Goal: Find specific page/section

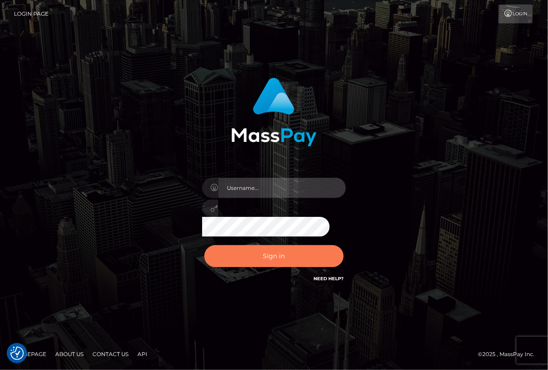
type input "aluasupport"
click at [267, 250] on button "Sign in" at bounding box center [273, 256] width 139 height 22
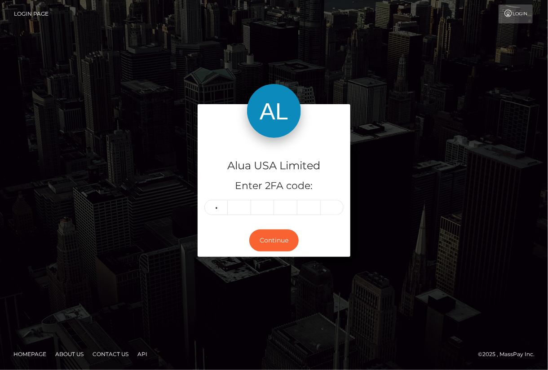
type input "2"
type input "9"
type input "6"
type input "8"
type input "0"
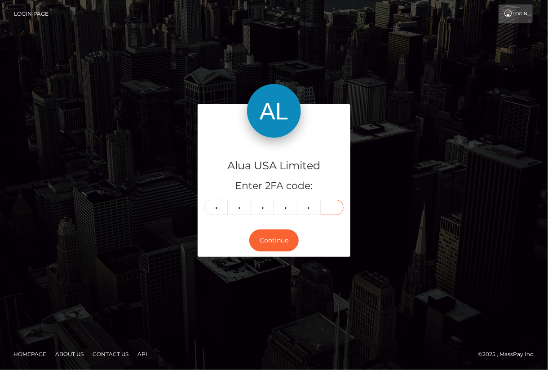
type input "9"
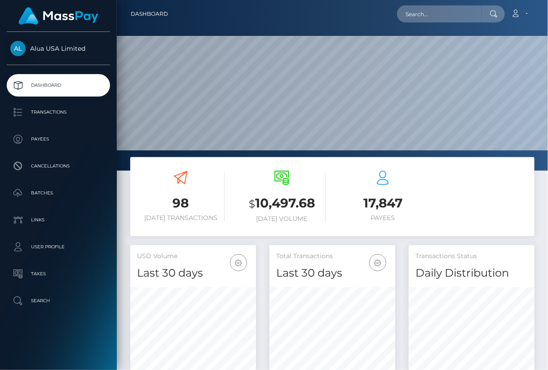
scroll to position [159, 125]
click at [438, 14] on input "text" at bounding box center [439, 13] width 84 height 17
paste input "5ff1085d10cdd957a47bce51"
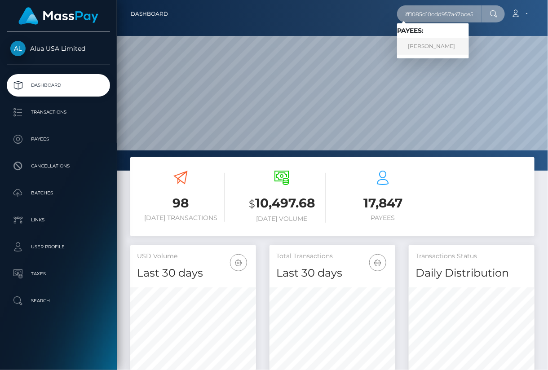
type input "5ff1085d10cdd957a47bce51"
click at [425, 47] on link "Arielle Romano" at bounding box center [433, 46] width 72 height 17
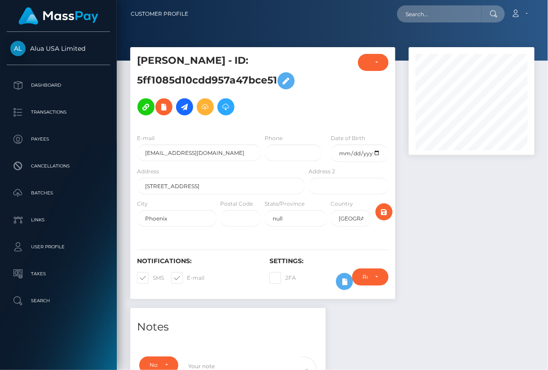
scroll to position [108, 125]
click at [342, 284] on icon at bounding box center [344, 281] width 11 height 11
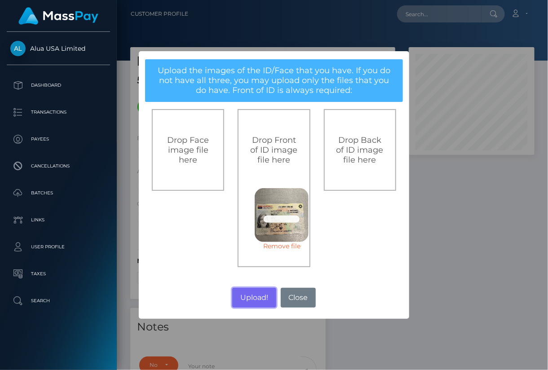
drag, startPoint x: 251, startPoint y: 298, endPoint x: 547, endPoint y: 274, distance: 296.3
click at [251, 298] on button "Upload!" at bounding box center [254, 298] width 44 height 20
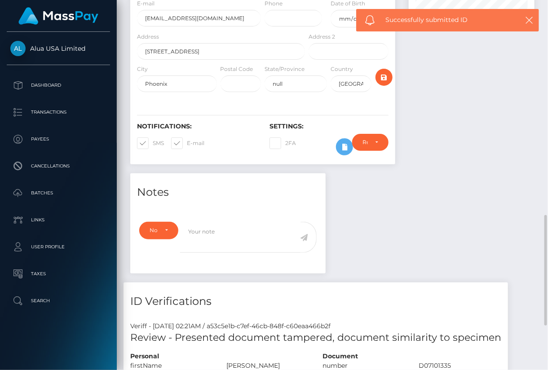
scroll to position [404, 0]
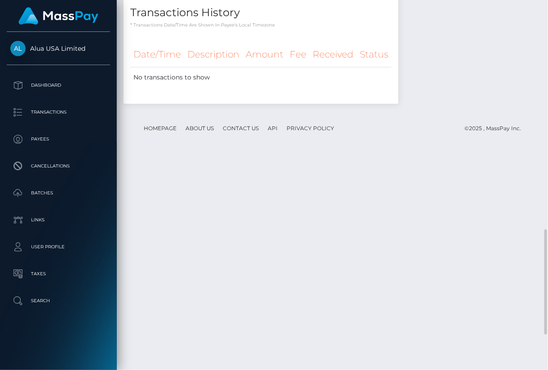
scroll to position [934, 0]
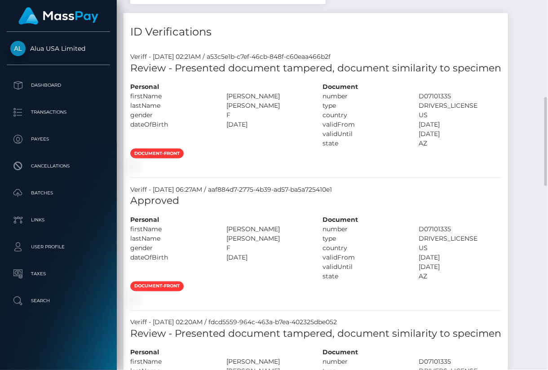
scroll to position [539, 0]
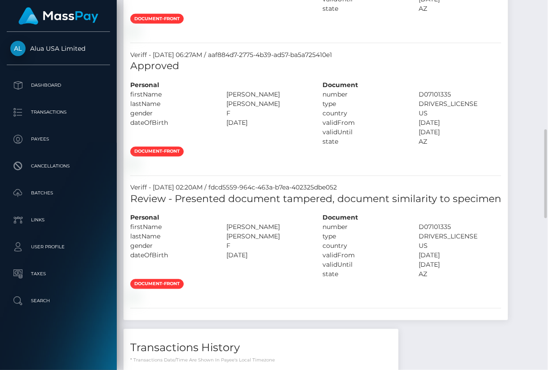
click at [330, 35] on div "document-front" at bounding box center [315, 24] width 384 height 22
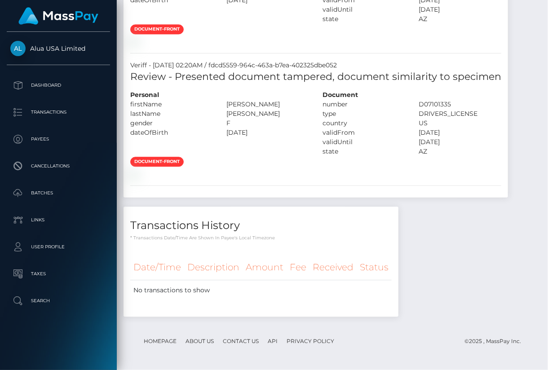
scroll to position [269, 0]
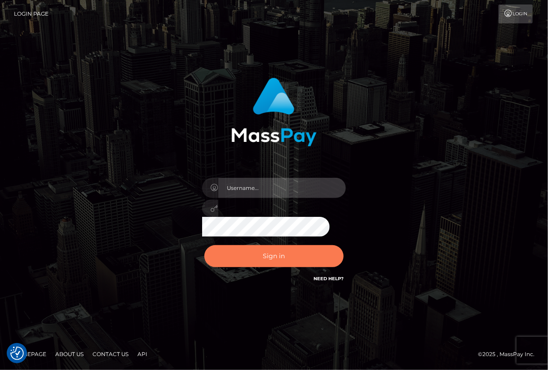
type input "aluasupport"
click at [254, 256] on button "Sign in" at bounding box center [273, 256] width 139 height 22
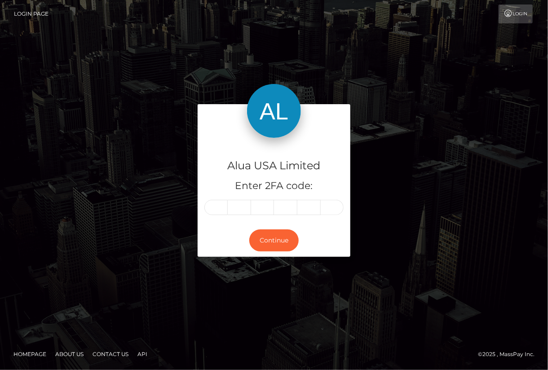
click at [221, 208] on input "text" at bounding box center [215, 207] width 23 height 15
type input "1"
type input "7"
type input "4"
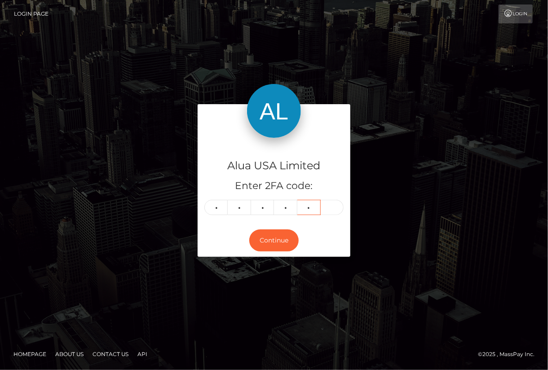
type input "4"
type input "5"
type input "8"
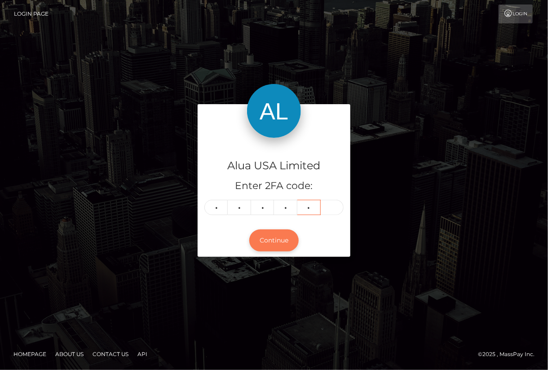
type input "3"
type input "0"
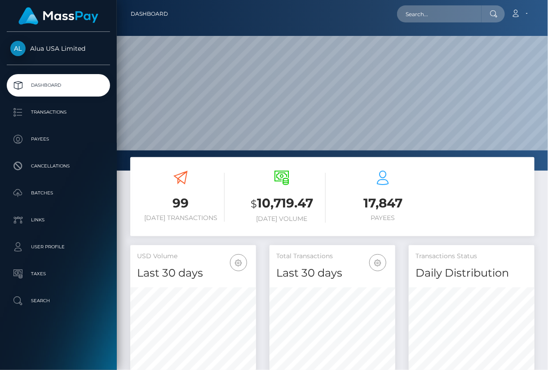
scroll to position [159, 125]
click at [439, 21] on input "text" at bounding box center [439, 13] width 84 height 17
paste input "652a0f1d826c62913702e08d"
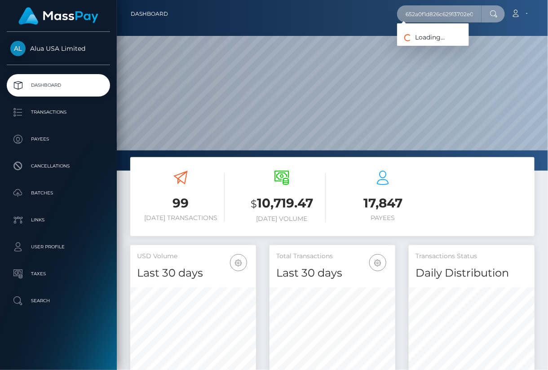
scroll to position [0, 5]
type input "652a0f1d826c62913702e08d"
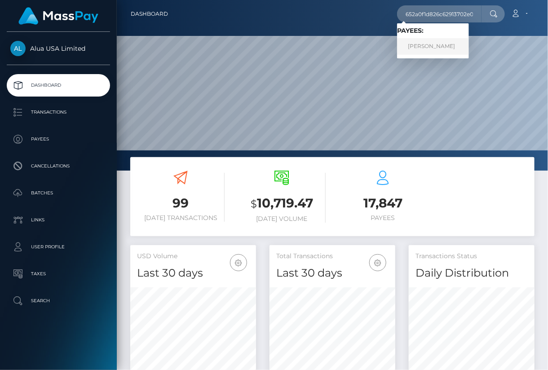
click at [410, 45] on link "[PERSON_NAME]" at bounding box center [433, 46] width 72 height 17
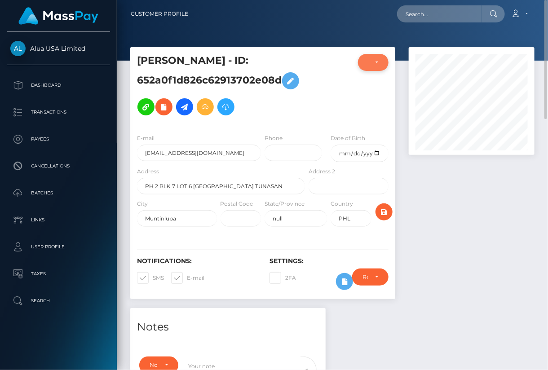
click at [361, 59] on div "LOCKED" at bounding box center [373, 62] width 31 height 17
click at [504, 285] on div at bounding box center [471, 177] width 139 height 261
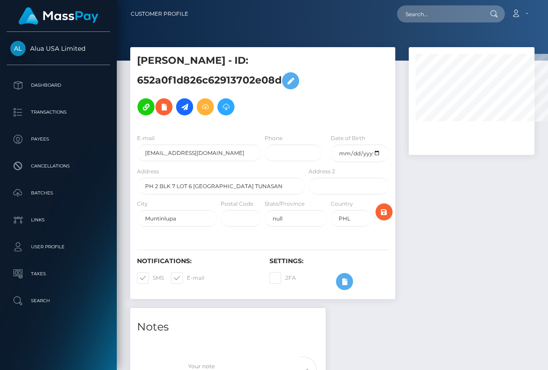
select select
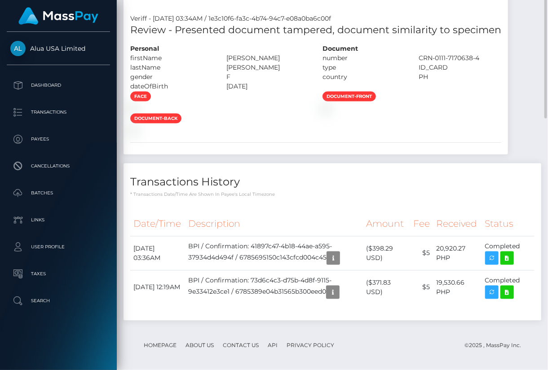
select select
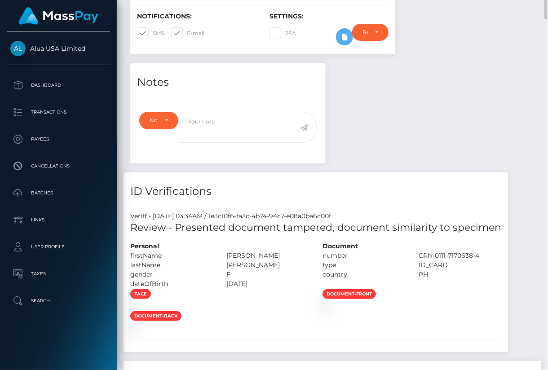
scroll to position [0, 0]
